Goal: Transaction & Acquisition: Purchase product/service

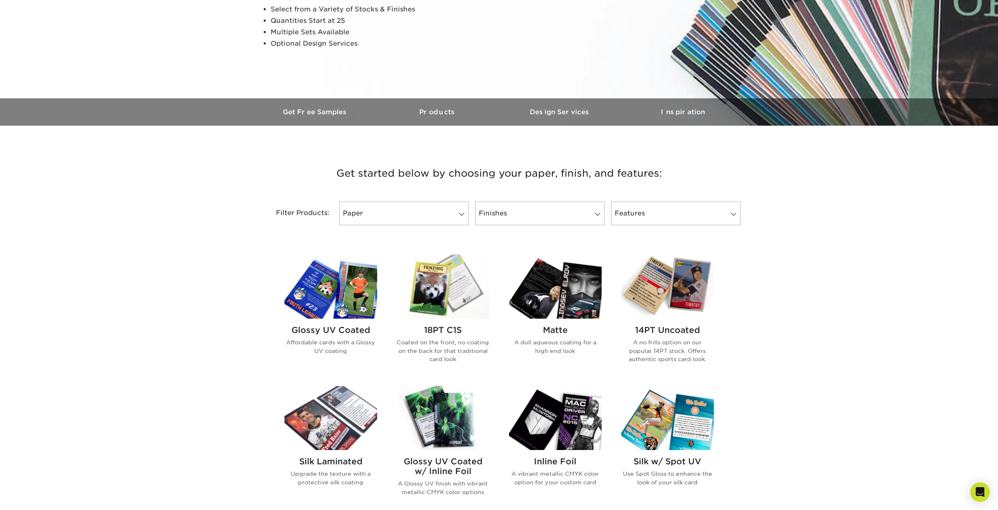
scroll to position [161, 0]
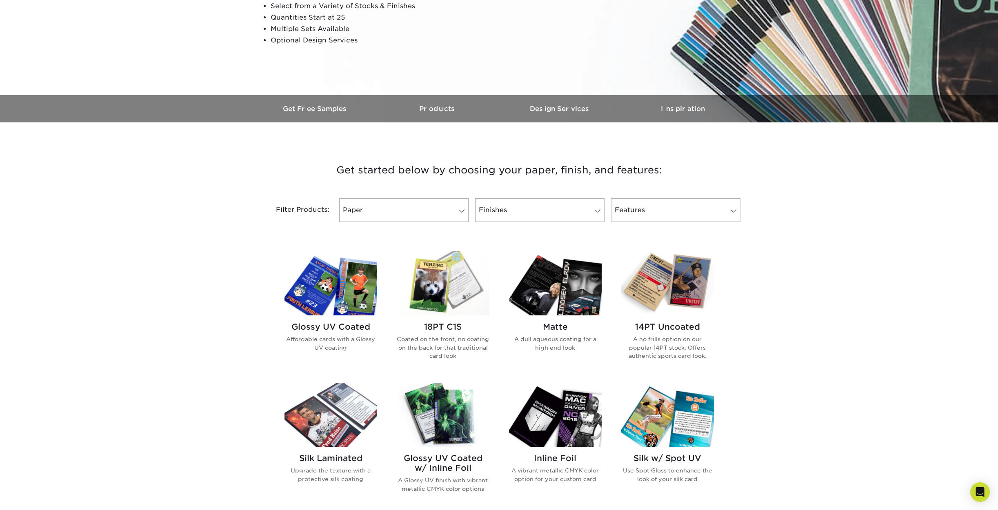
click at [675, 326] on h2 "14PT Uncoated" at bounding box center [668, 327] width 93 height 10
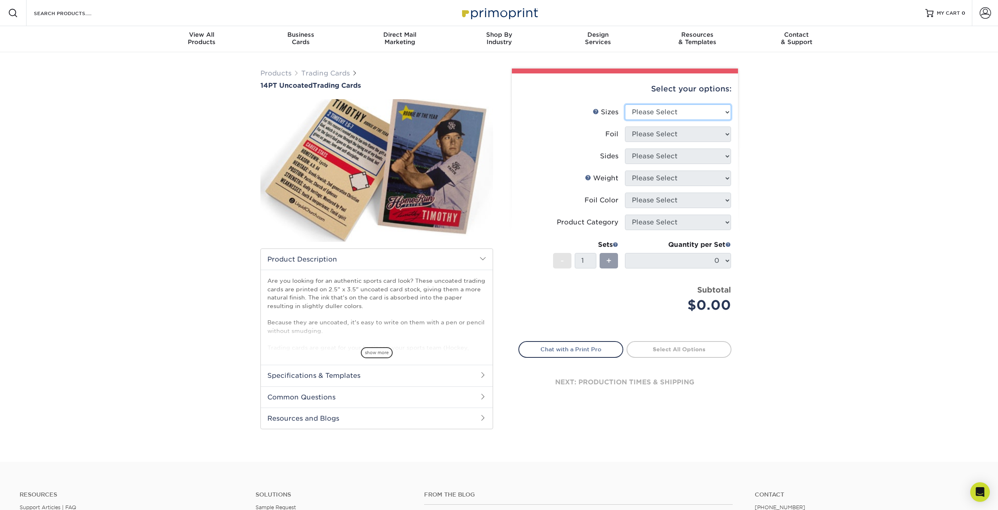
select select "2.50x3.50"
select select "1"
select select "e9e9dfb3-fba1-4d60-972c-fd9ca5904d33"
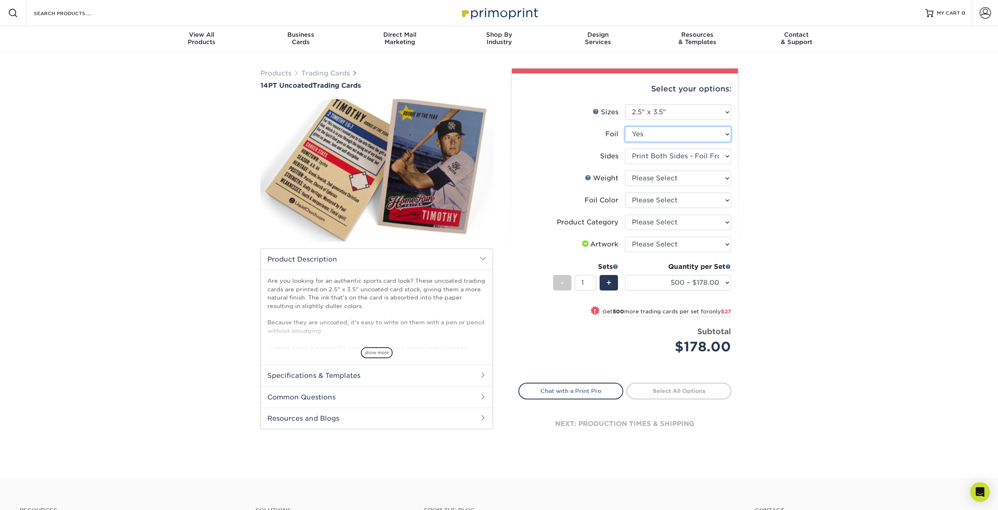
select select "0"
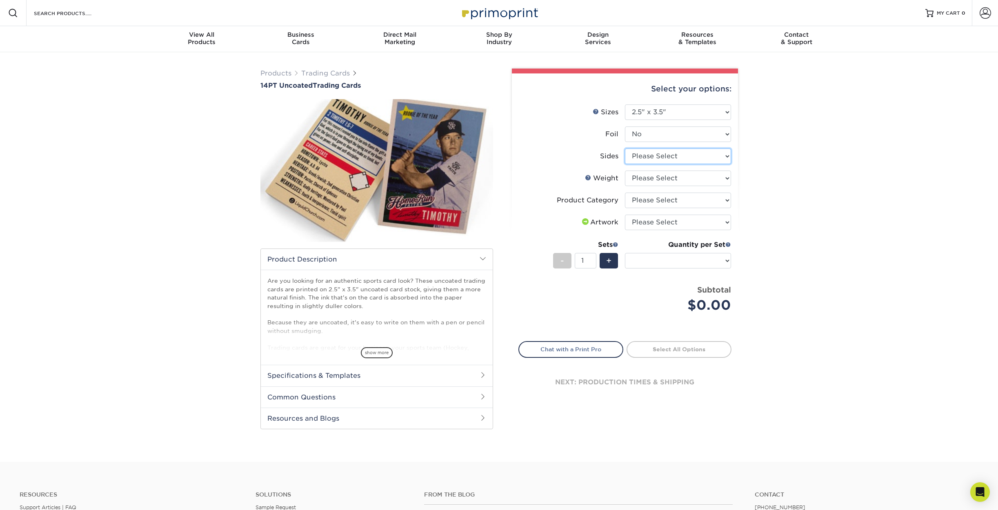
select select "13abbda7-1d64-4f25-8bb2-c179b224825d"
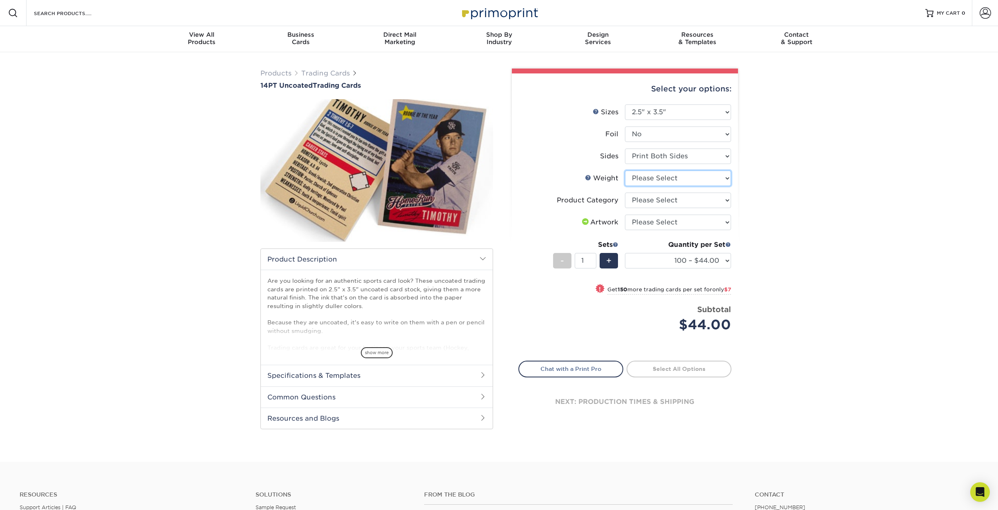
select select "14PT Uncoated"
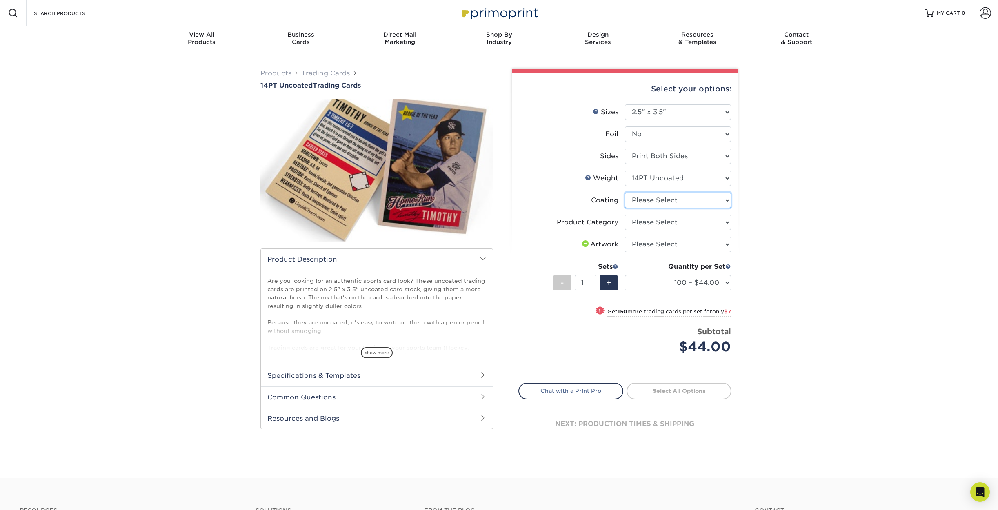
select select "3e7618de-abca-4bda-9f97-8b9129e913d8"
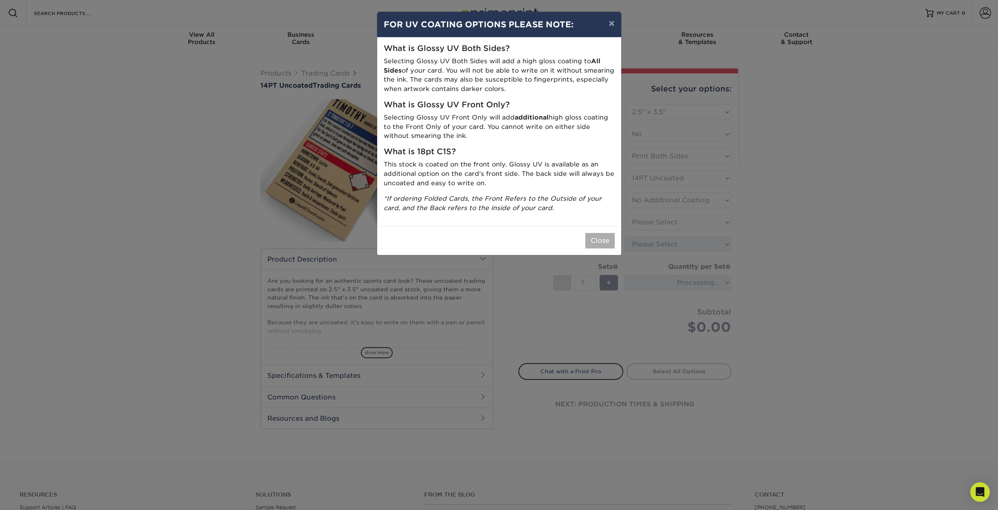
click at [603, 233] on button "Close" at bounding box center [600, 241] width 29 height 16
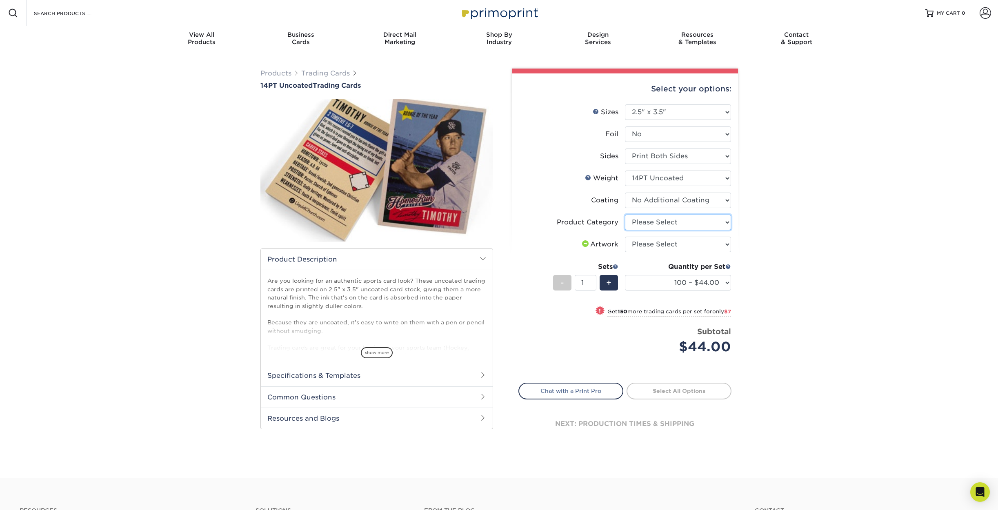
select select "c2f9bce9-36c2-409d-b101-c29d9d031e18"
select select "upload"
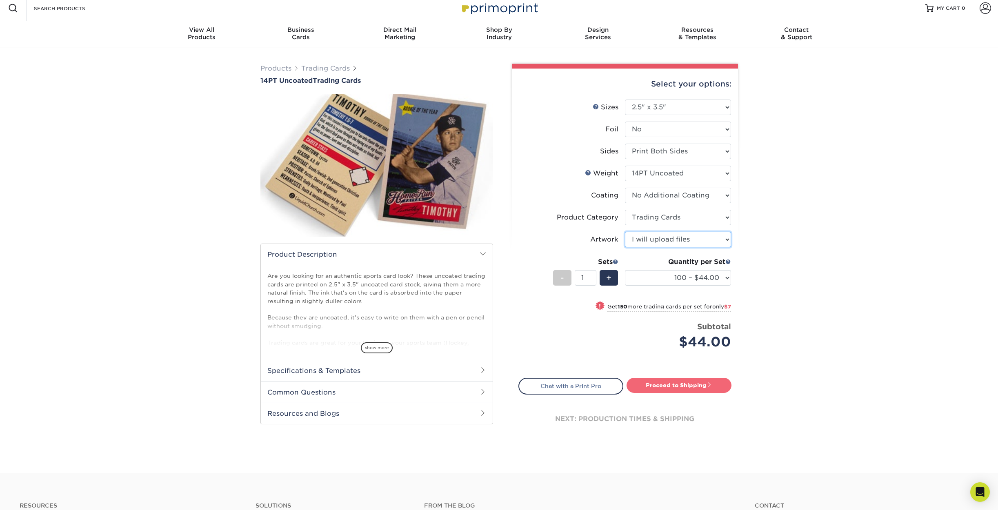
scroll to position [6, 0]
click at [377, 348] on span "show more" at bounding box center [377, 347] width 32 height 11
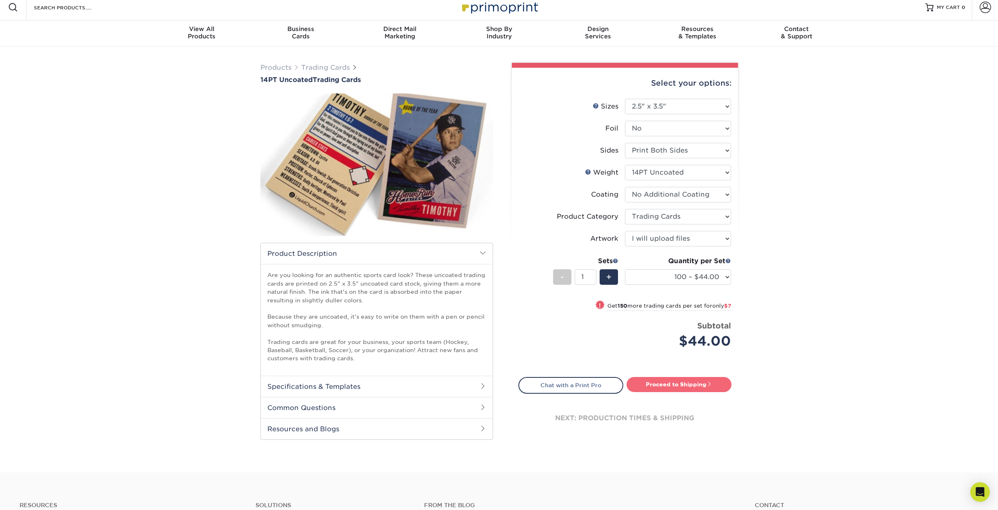
click at [676, 382] on link "Proceed to Shipping" at bounding box center [679, 384] width 105 height 15
type input "Set 1"
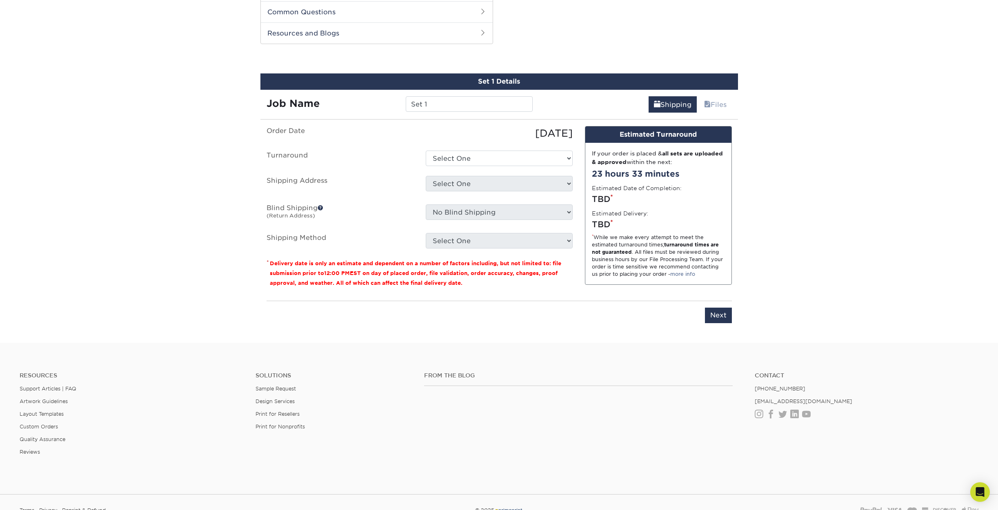
scroll to position [405, 0]
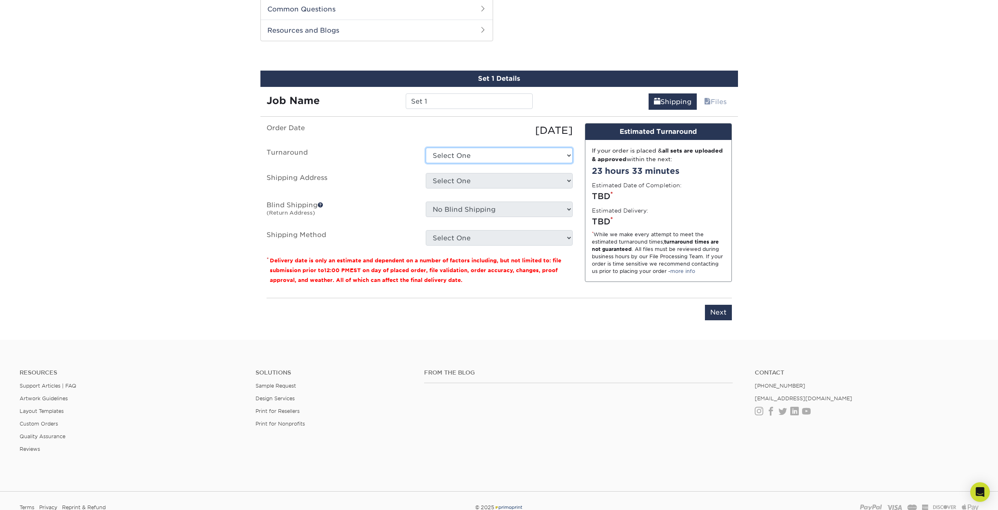
select select "0cf973fe-bf75-479b-b69a-df131477f2d6"
click at [432, 98] on input "Set 1" at bounding box center [469, 102] width 127 height 16
drag, startPoint x: 432, startPoint y: 98, endPoint x: 409, endPoint y: 99, distance: 23.3
click at [409, 99] on input "Set 1" at bounding box center [469, 102] width 127 height 16
type input "Hunting"
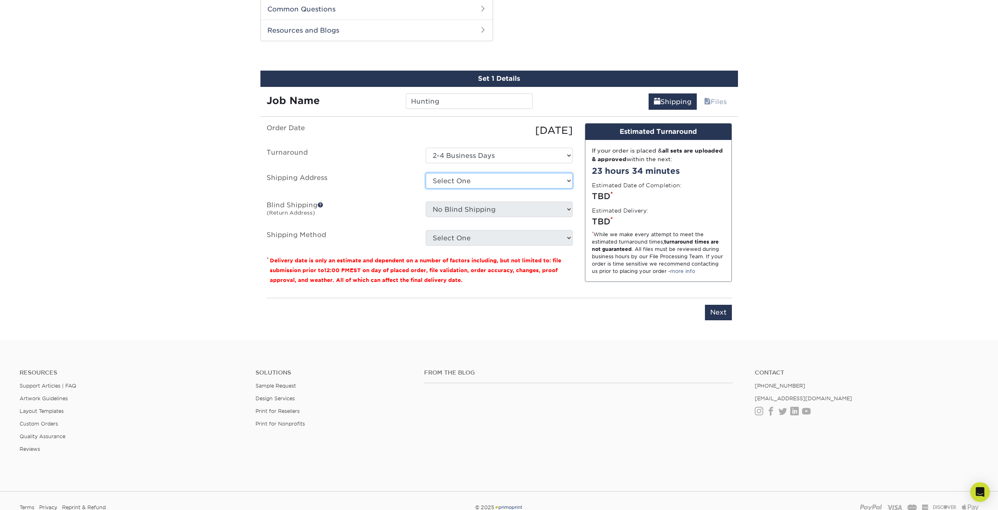
select select "newaddress"
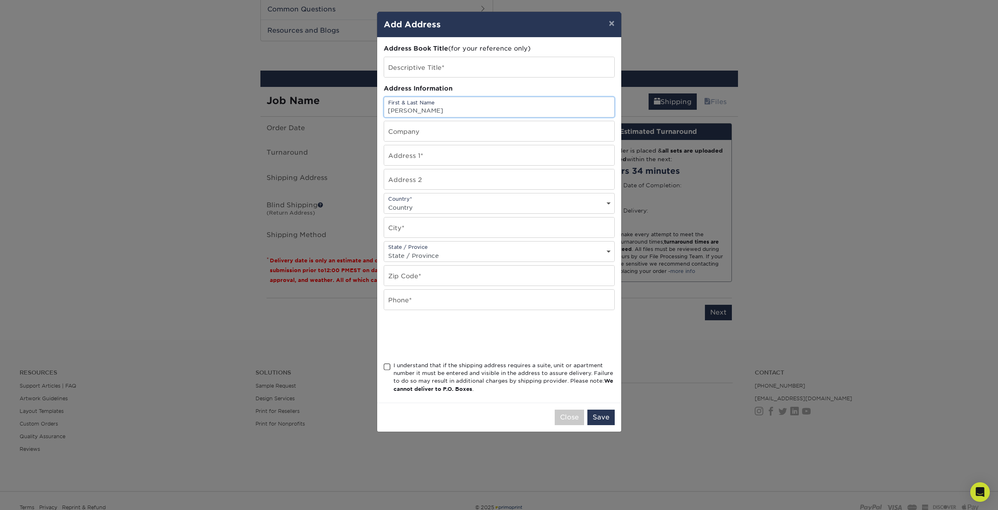
type input "[PERSON_NAME]"
type input "[STREET_ADDRESS]"
type input "Medford"
select select "OR"
type input "97504"
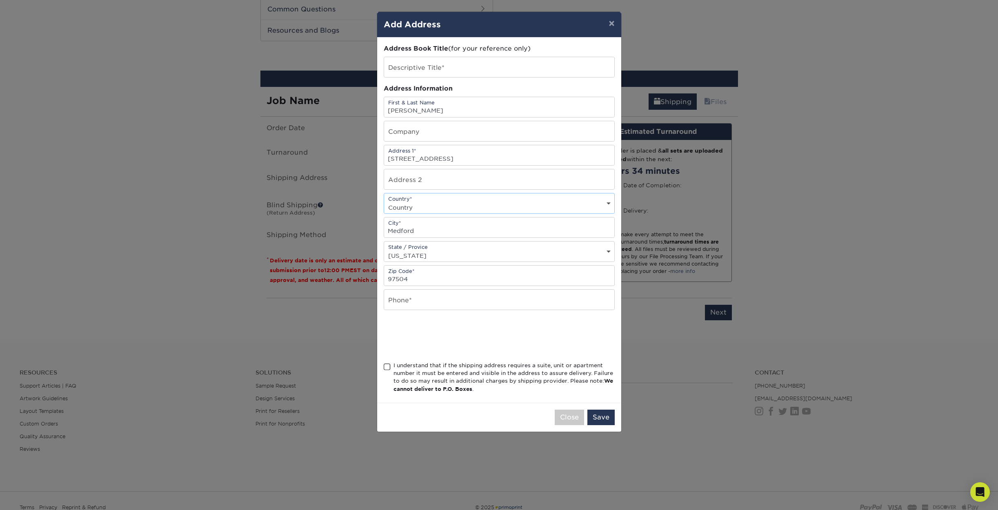
select select "US"
type input "5417604335"
click at [388, 371] on span at bounding box center [387, 367] width 7 height 8
click at [0, 0] on input "I understand that if the shipping address requires a suite, unit or apartment n…" at bounding box center [0, 0] width 0 height 0
click at [604, 421] on button "Save" at bounding box center [601, 418] width 27 height 16
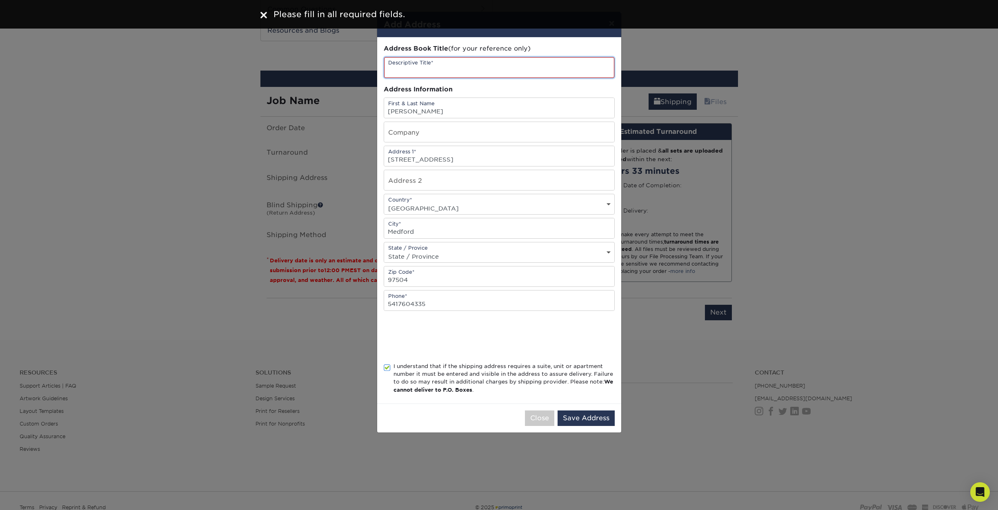
click at [470, 71] on input "text" at bounding box center [499, 67] width 230 height 21
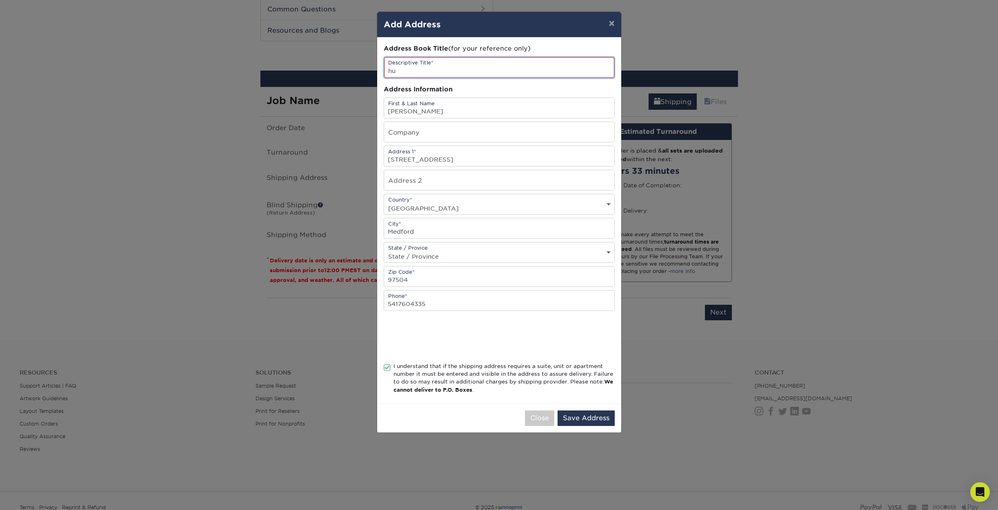
type input "h"
type input "Hunting Cards"
click at [573, 422] on button "Save Address" at bounding box center [586, 419] width 57 height 16
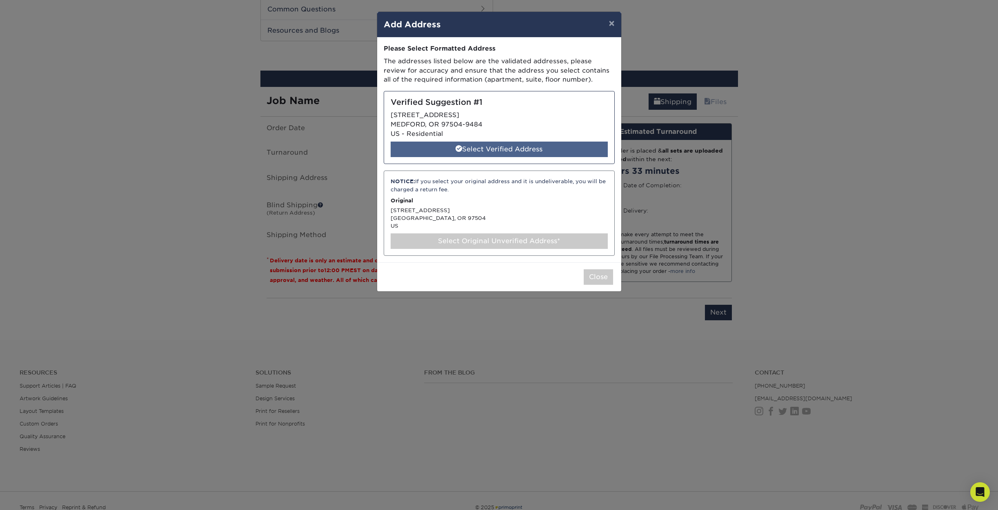
click at [497, 142] on div "Select Verified Address" at bounding box center [499, 150] width 217 height 16
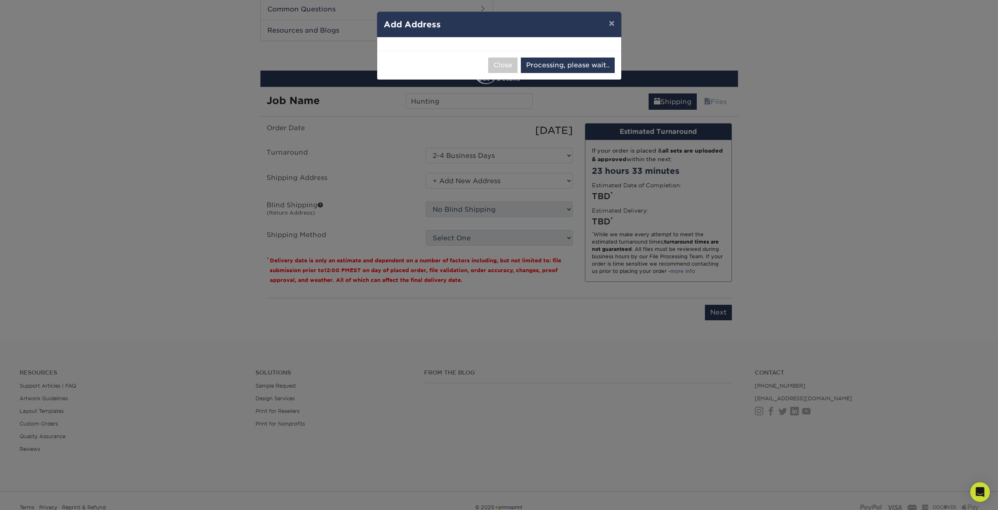
select select "286536"
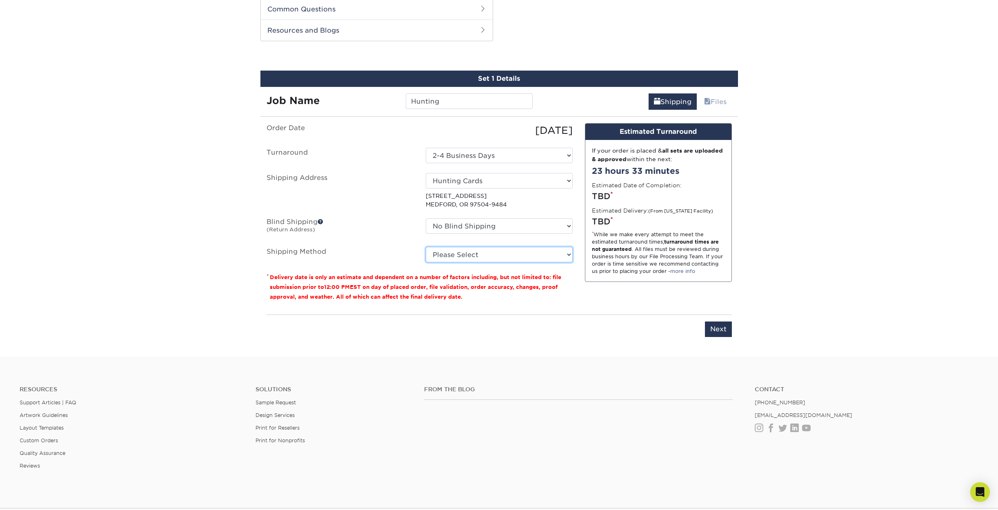
select select "12"
select select "0d2faee0-c055-4bd7-8947-1941f673ad10"
select select "12"
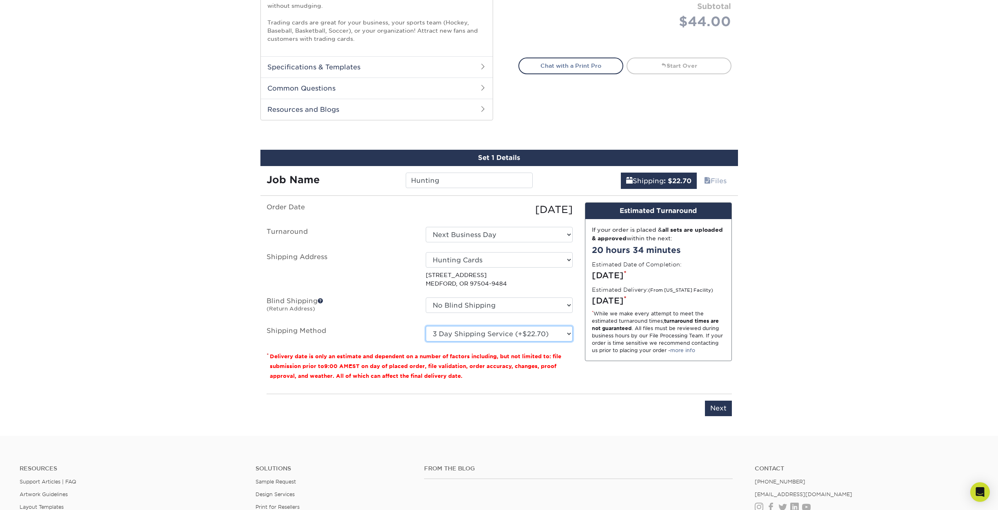
scroll to position [326, 0]
click at [575, 231] on div "Select One 2-4 Business Days 2 Day Next Business Day" at bounding box center [499, 235] width 159 height 16
select select "0cf973fe-bf75-479b-b69a-df131477f2d6"
select select "12"
